Goal: Task Accomplishment & Management: Use online tool/utility

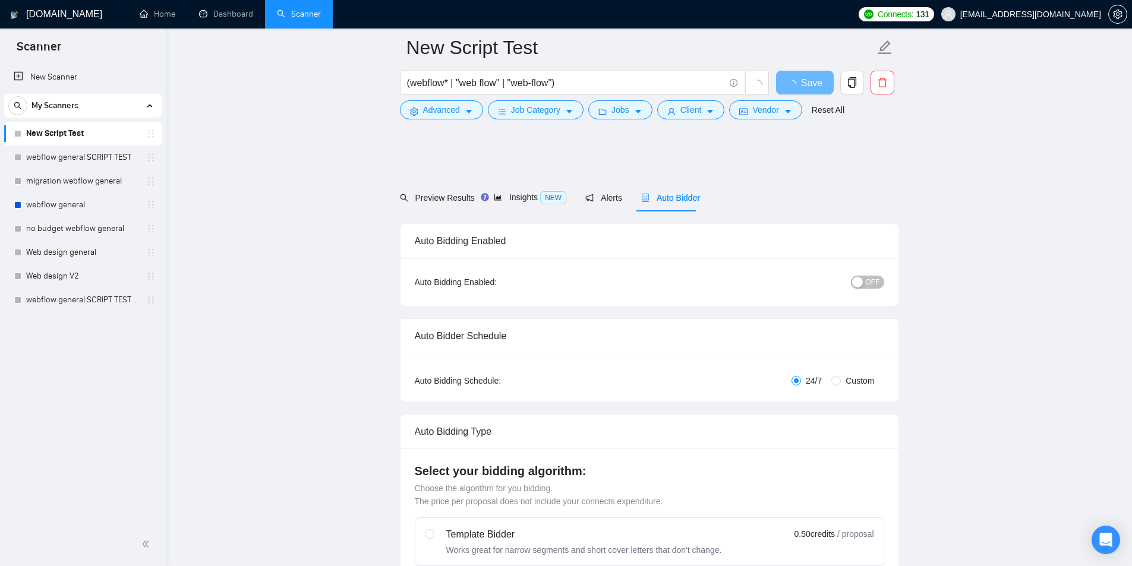
scroll to position [951, 0]
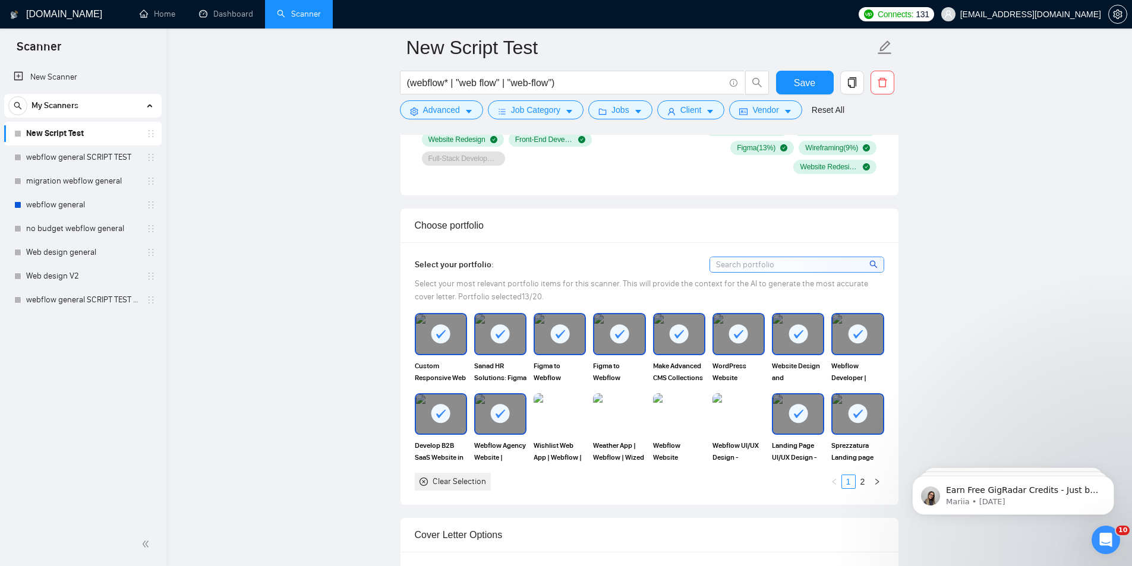
click at [766, 266] on input at bounding box center [797, 264] width 174 height 15
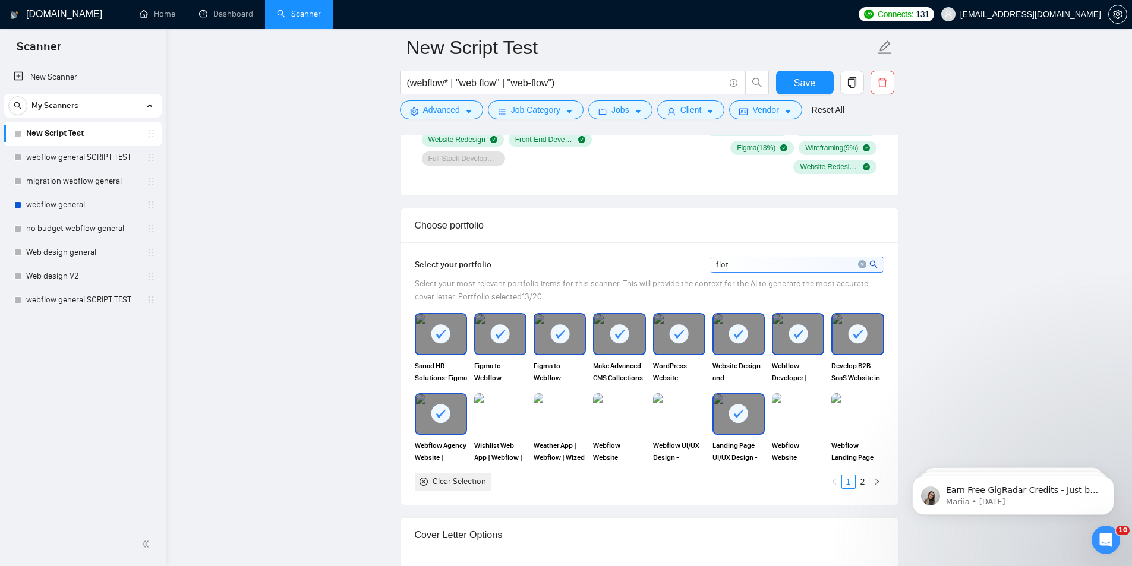
type input "flote"
